Goal: Task Accomplishment & Management: Manage account settings

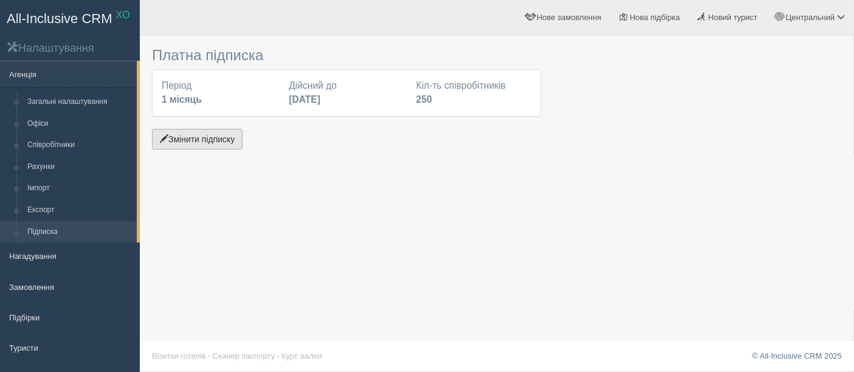
click at [180, 129] on button "Змінити підписку" at bounding box center [197, 139] width 91 height 21
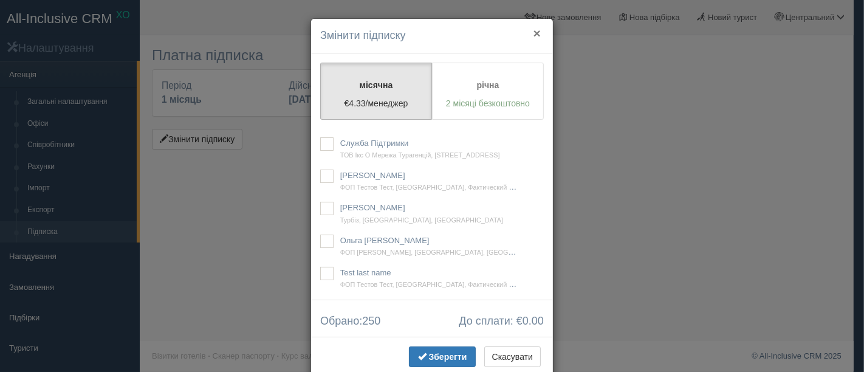
drag, startPoint x: 535, startPoint y: 29, endPoint x: 523, endPoint y: 53, distance: 27.5
click at [533, 29] on button "×" at bounding box center [536, 33] width 7 height 13
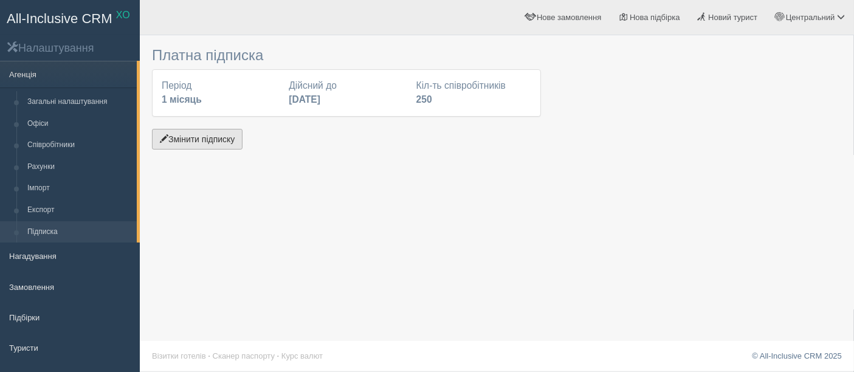
click at [189, 137] on button "Змінити підписку" at bounding box center [197, 139] width 91 height 21
drag, startPoint x: 697, startPoint y: 197, endPoint x: 471, endPoint y: 92, distance: 249.0
click at [696, 197] on div "Платна підписка Період 1 місяць Дійсний до 31 жовтня 2025 Кіл-ть співробітників…" at bounding box center [497, 186] width 714 height 372
click at [194, 142] on button "Змінити підписку" at bounding box center [197, 139] width 91 height 21
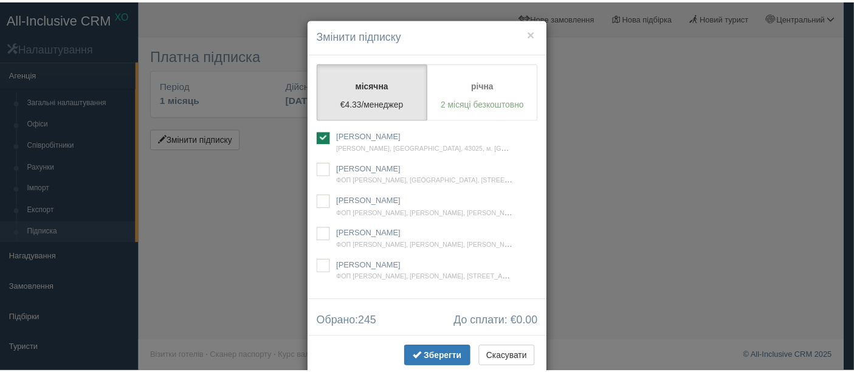
scroll to position [33517, 0]
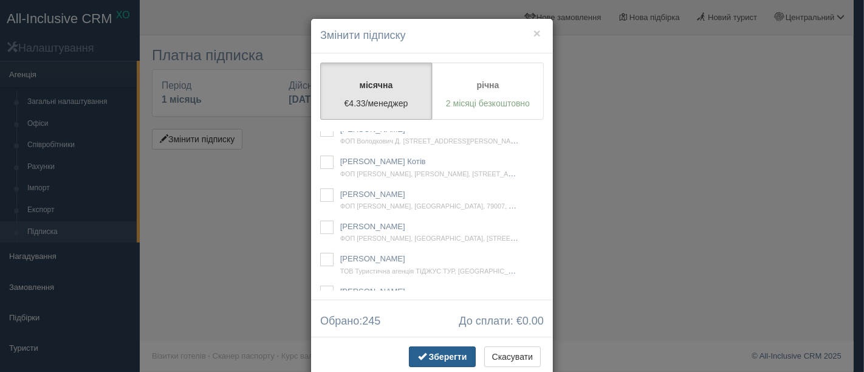
checkbox input "true"
click at [450, 362] on button "Зберегти" at bounding box center [442, 356] width 67 height 21
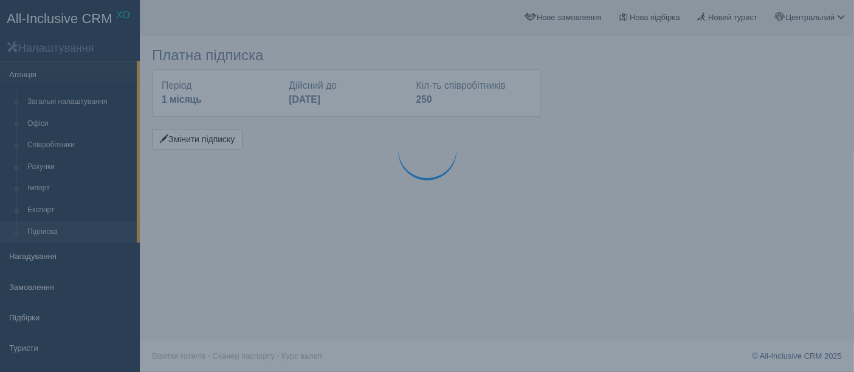
click at [263, 196] on div "Платна підписка Період 1 місяць Дійсний до 31 жовтня 2025 Кіл-ть співробітників…" at bounding box center [497, 186] width 714 height 372
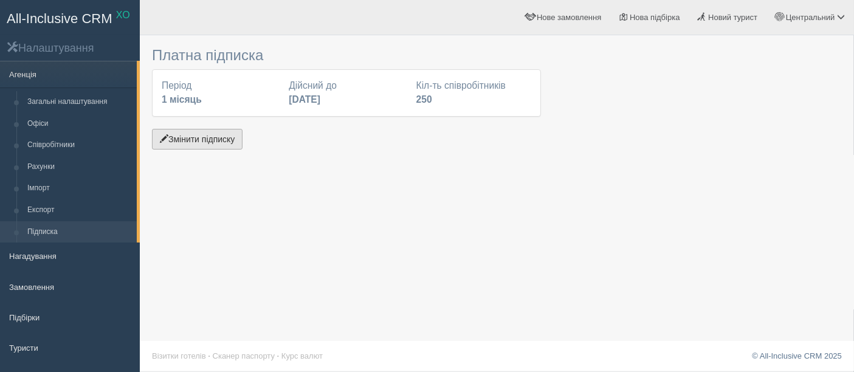
click at [197, 140] on button "Змінити підписку" at bounding box center [197, 139] width 91 height 21
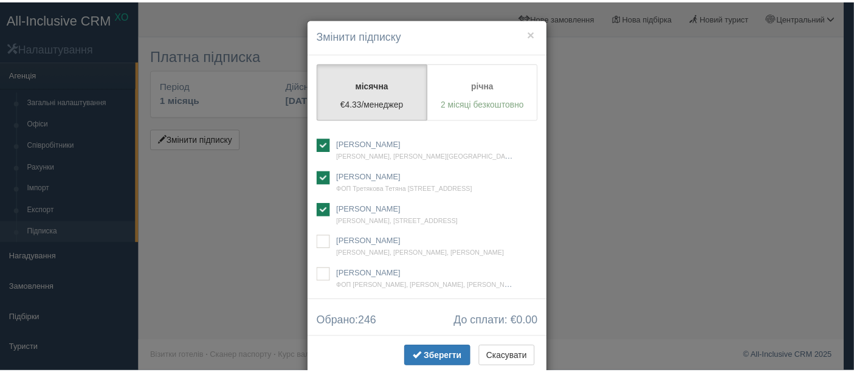
scroll to position [8360, 0]
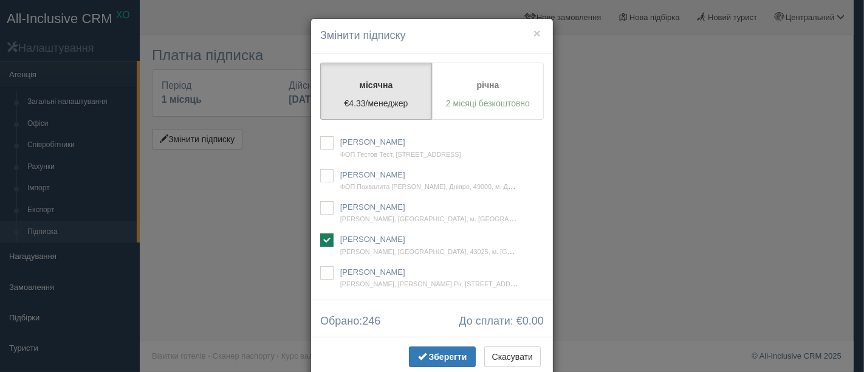
click at [324, 117] on ins at bounding box center [326, 110] width 13 height 13
checkbox input "true"
click at [434, 353] on span "Зберегти" at bounding box center [448, 357] width 38 height 10
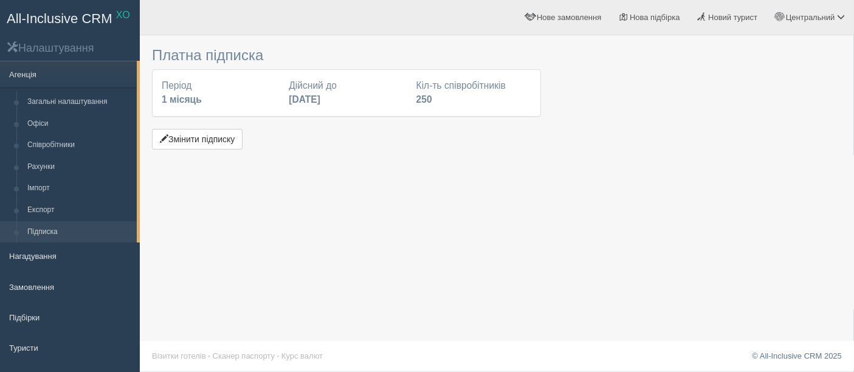
drag, startPoint x: 755, startPoint y: 106, endPoint x: 698, endPoint y: 125, distance: 60.5
click at [755, 106] on div at bounding box center [497, 96] width 690 height 111
